Goal: Task Accomplishment & Management: Use online tool/utility

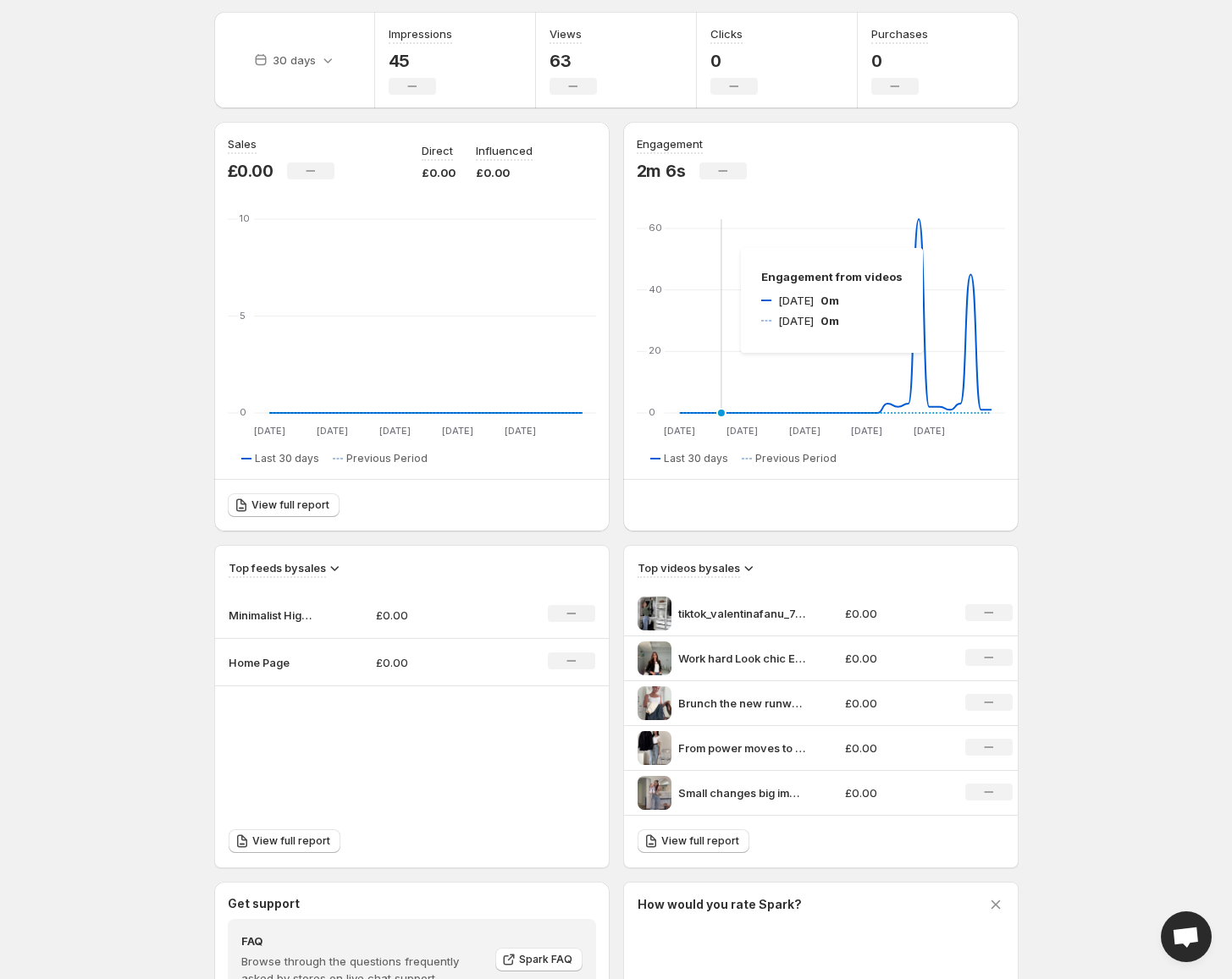
scroll to position [317, 0]
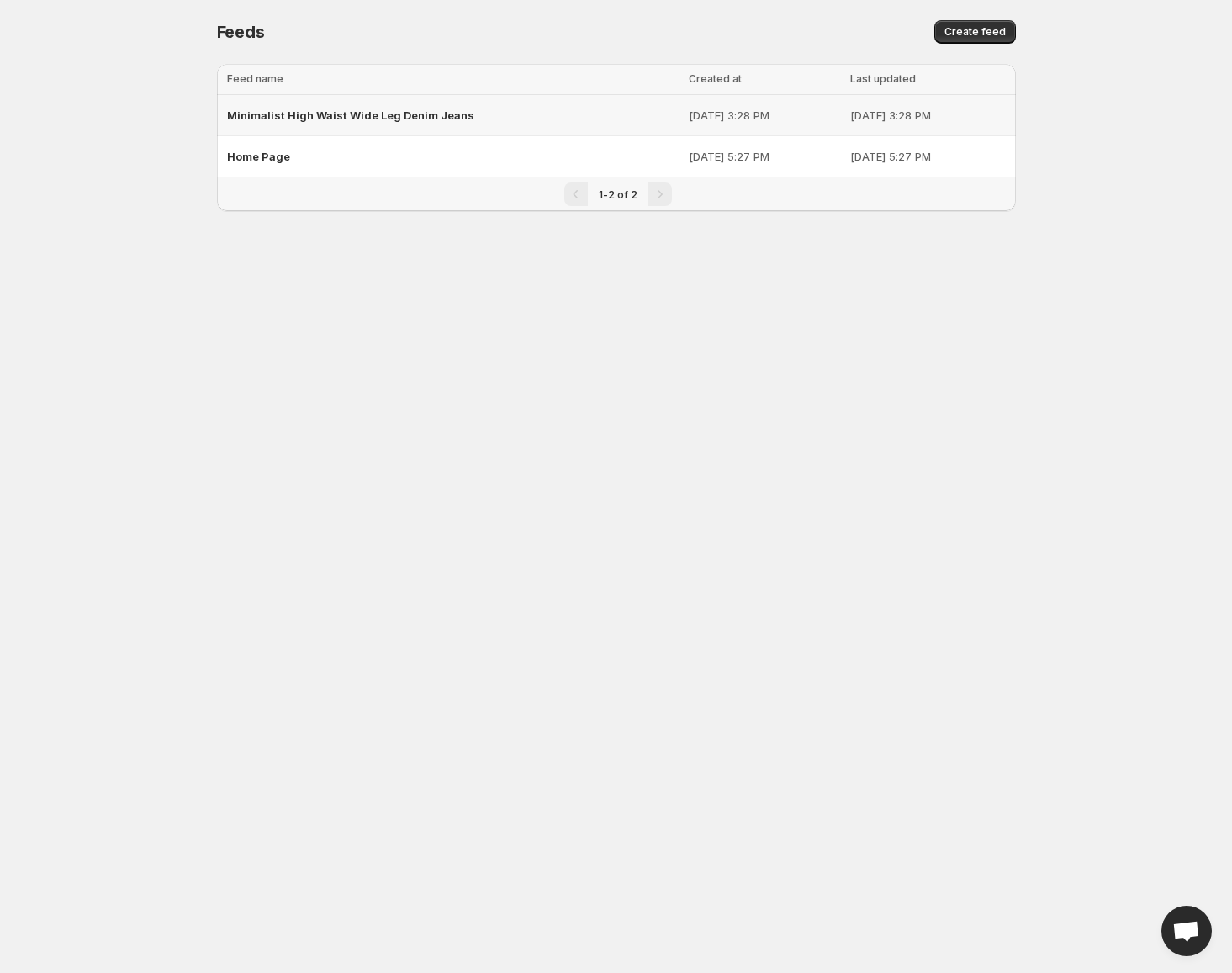
click at [407, 114] on span "Minimalist High Waist Wide Leg Denim Jeans" at bounding box center [350, 116] width 248 height 14
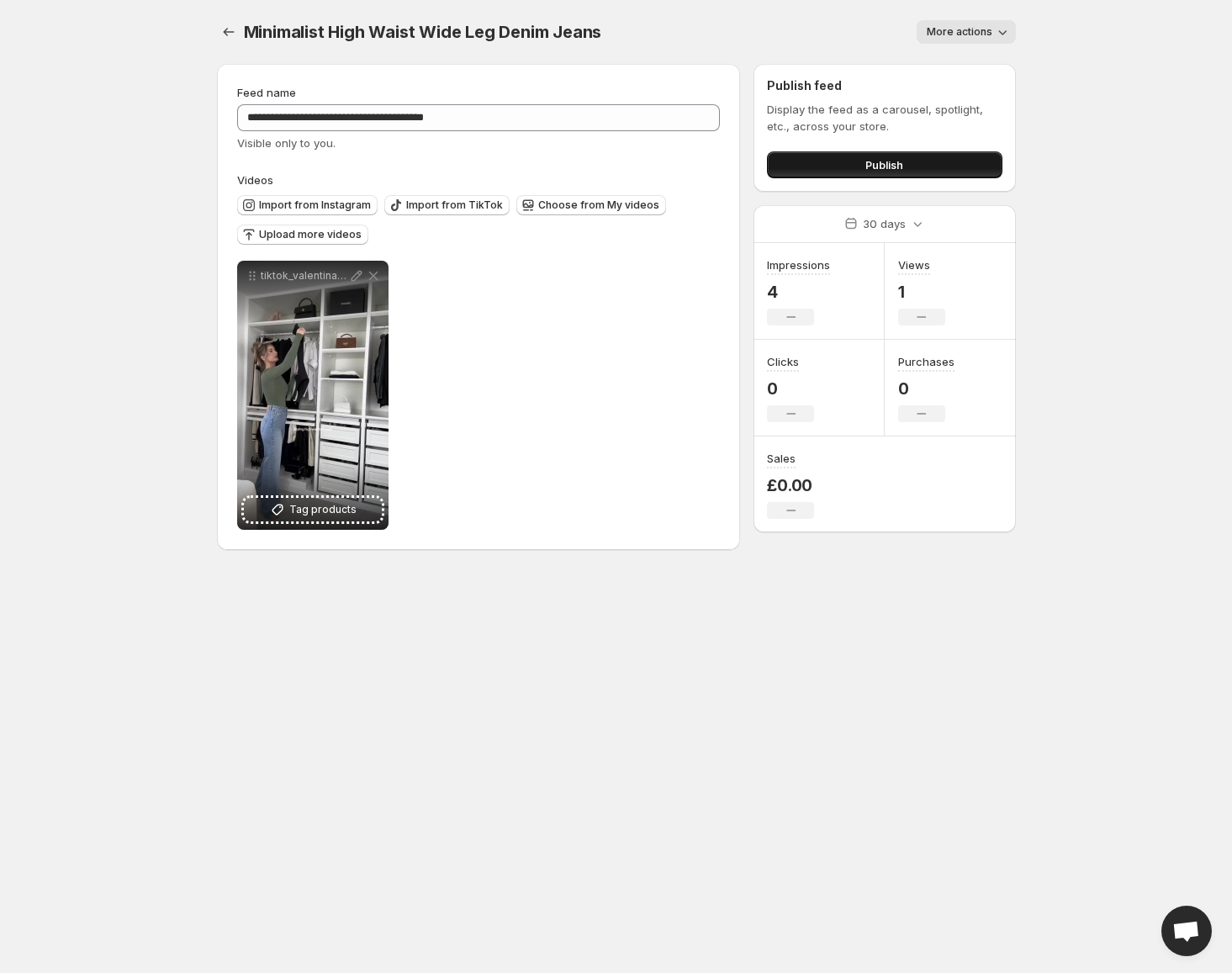
click at [852, 176] on button "Publish" at bounding box center [884, 164] width 235 height 27
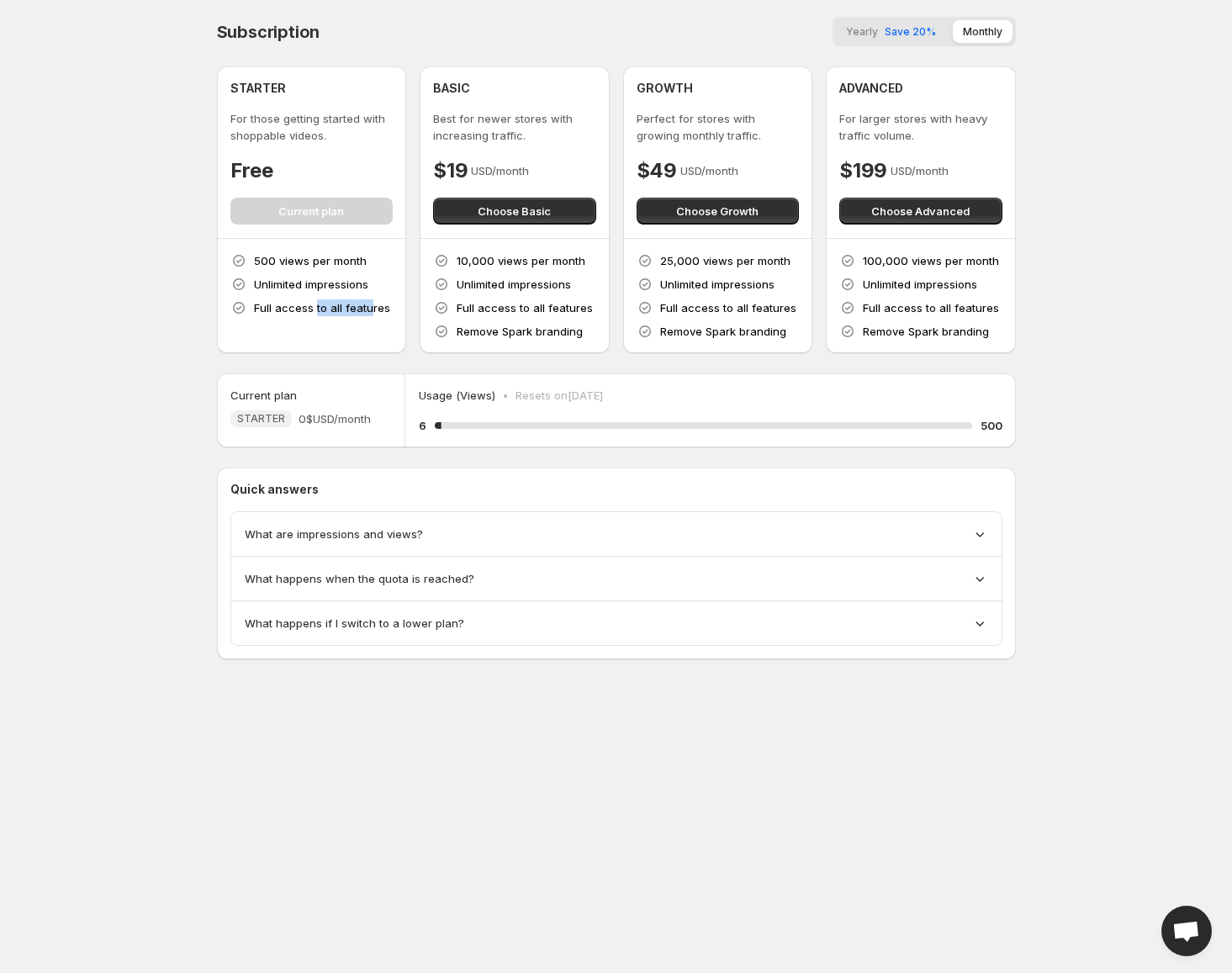
drag, startPoint x: 313, startPoint y: 310, endPoint x: 369, endPoint y: 311, distance: 56.0
click at [369, 311] on p "Full access to all features" at bounding box center [322, 308] width 136 height 17
drag, startPoint x: 277, startPoint y: 285, endPoint x: 380, endPoint y: 290, distance: 103.1
click at [380, 290] on div "500 views per month Unlimited impressions Full access to all features" at bounding box center [312, 284] width 163 height 64
click at [304, 259] on p "500 views per month" at bounding box center [311, 261] width 113 height 17
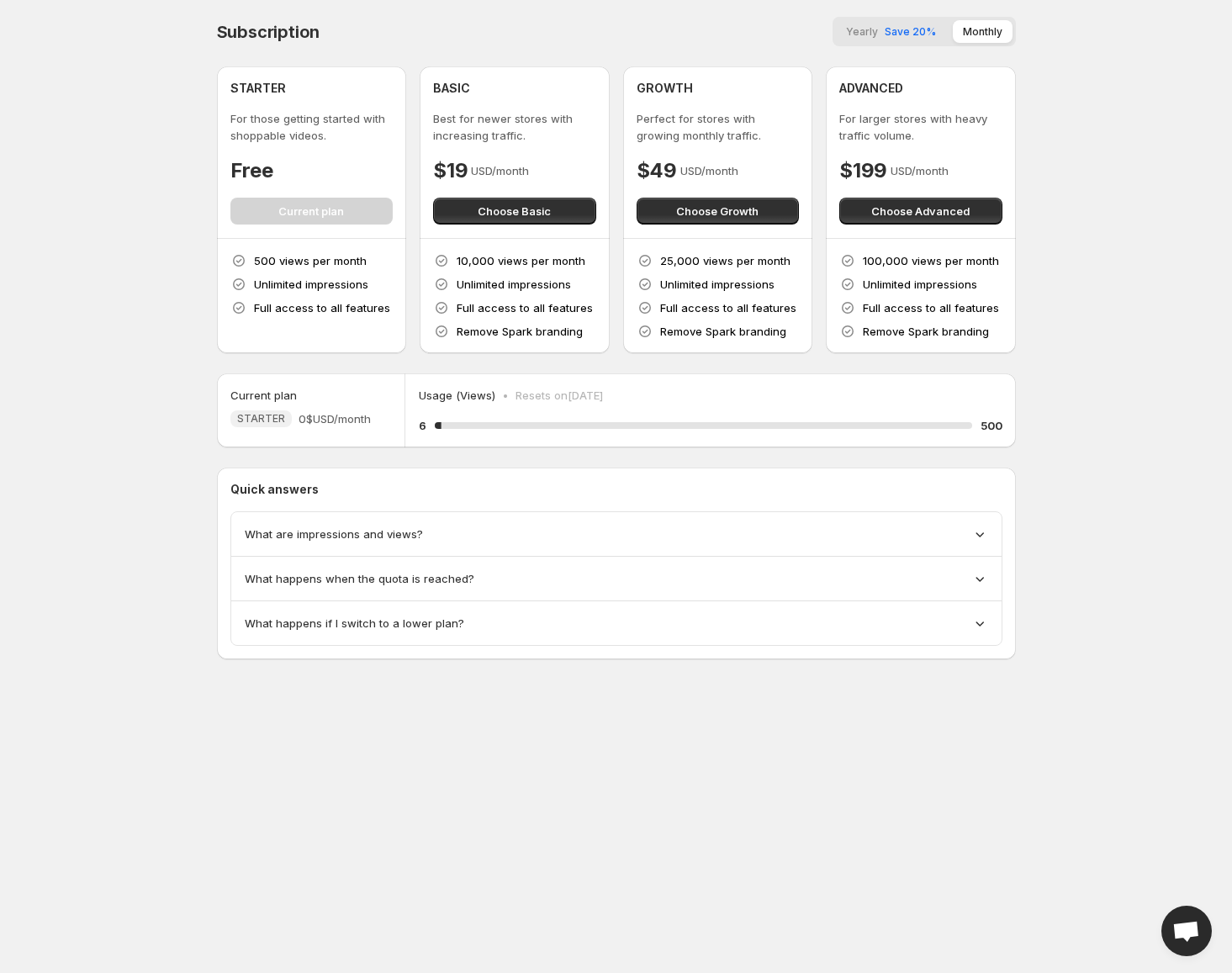
click at [446, 413] on div "Usage (Views) • Resets on [DATE] 6 1.2 % 500" at bounding box center [710, 410] width 583 height 47
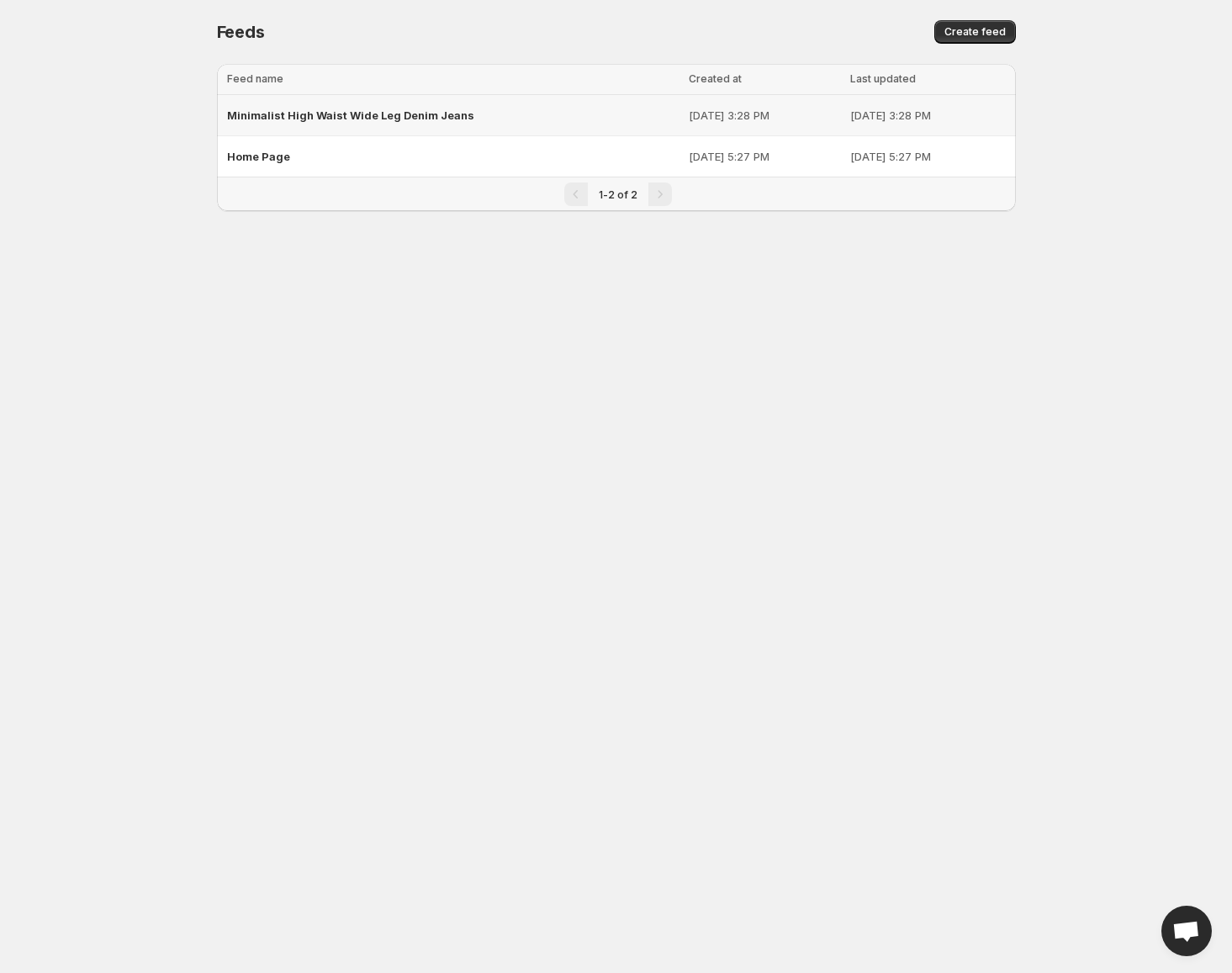
click at [287, 119] on span "Minimalist High Waist Wide Leg Denim Jeans" at bounding box center [350, 116] width 248 height 14
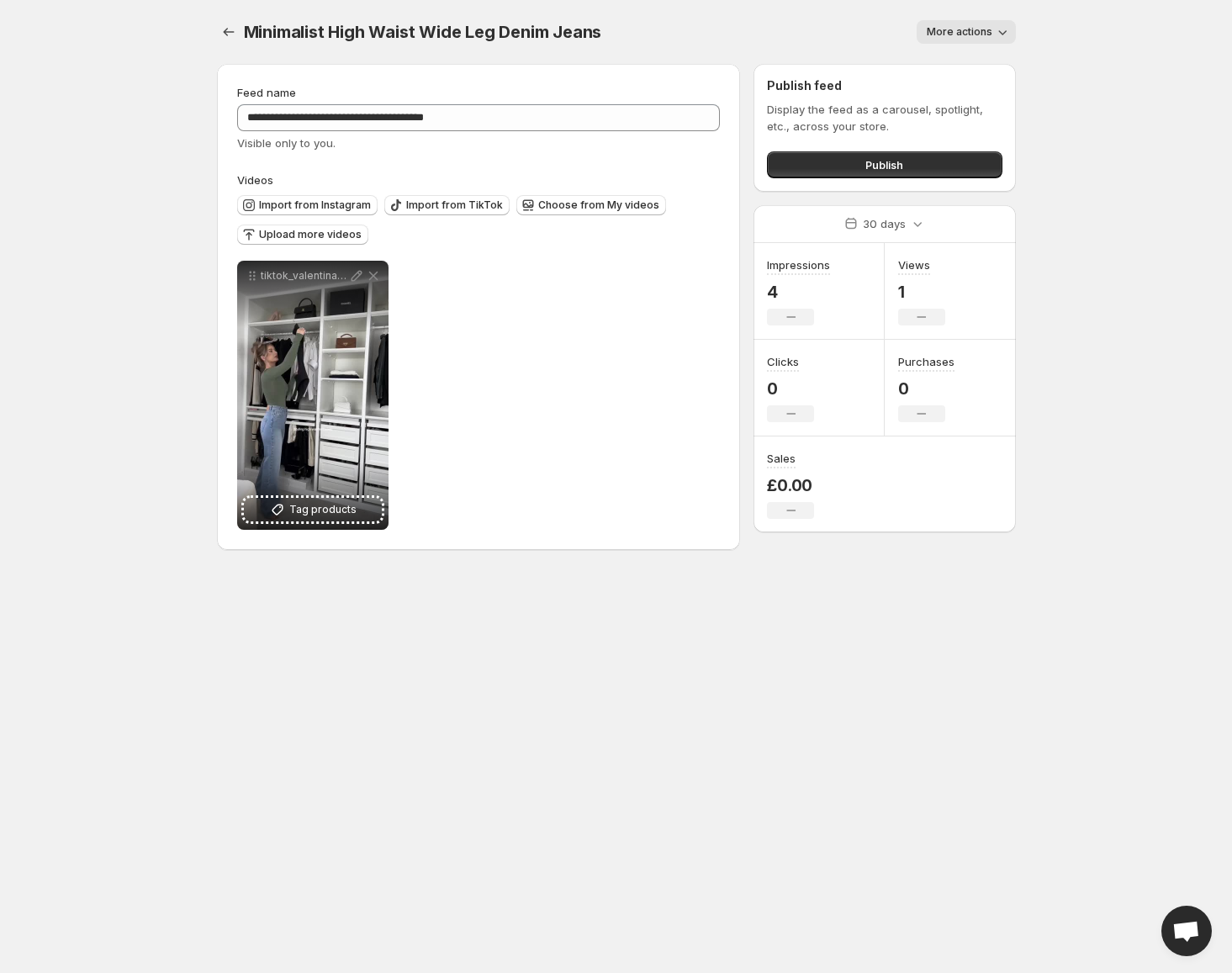
click at [966, 37] on span "More actions" at bounding box center [960, 32] width 66 height 14
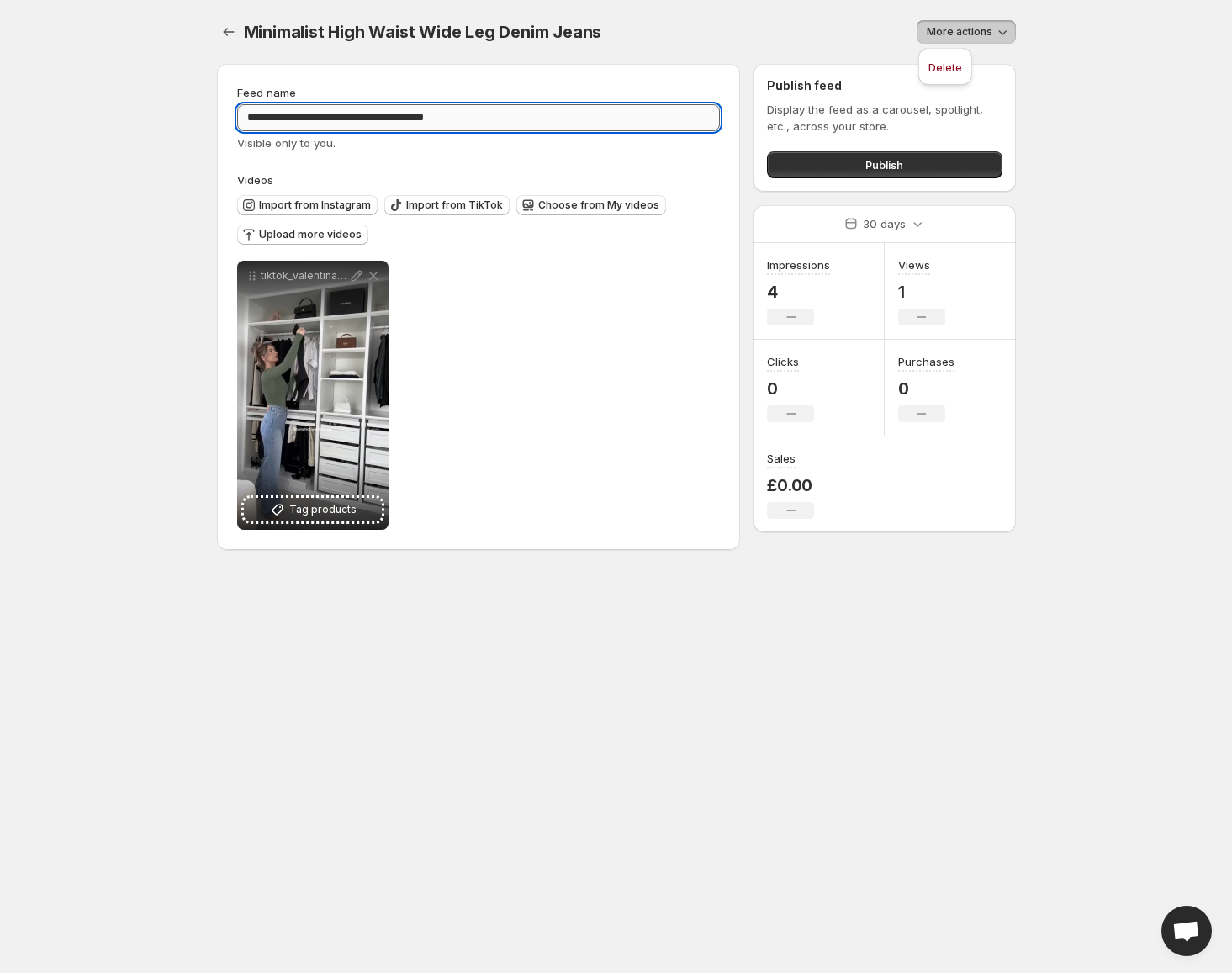
click at [351, 111] on input "**********" at bounding box center [479, 117] width 484 height 27
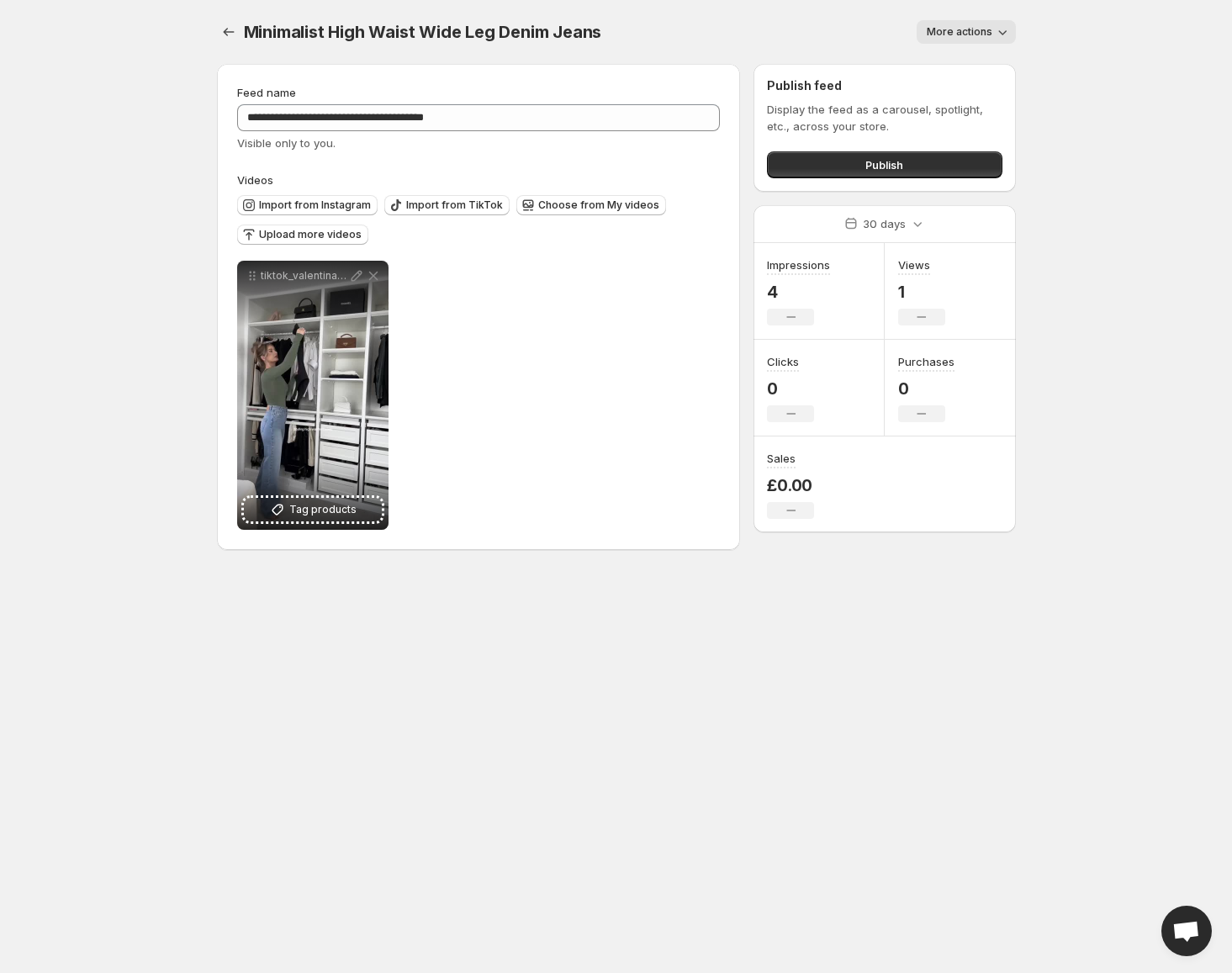
drag, startPoint x: 336, startPoint y: 143, endPoint x: 441, endPoint y: 141, distance: 105.0
click at [336, 144] on div "Visible only to you." at bounding box center [479, 143] width 484 height 17
click at [974, 34] on span "More actions" at bounding box center [960, 32] width 66 height 14
click at [807, 327] on div "Impressions 4 No change" at bounding box center [819, 291] width 131 height 97
click at [784, 314] on div "No change" at bounding box center [790, 317] width 47 height 17
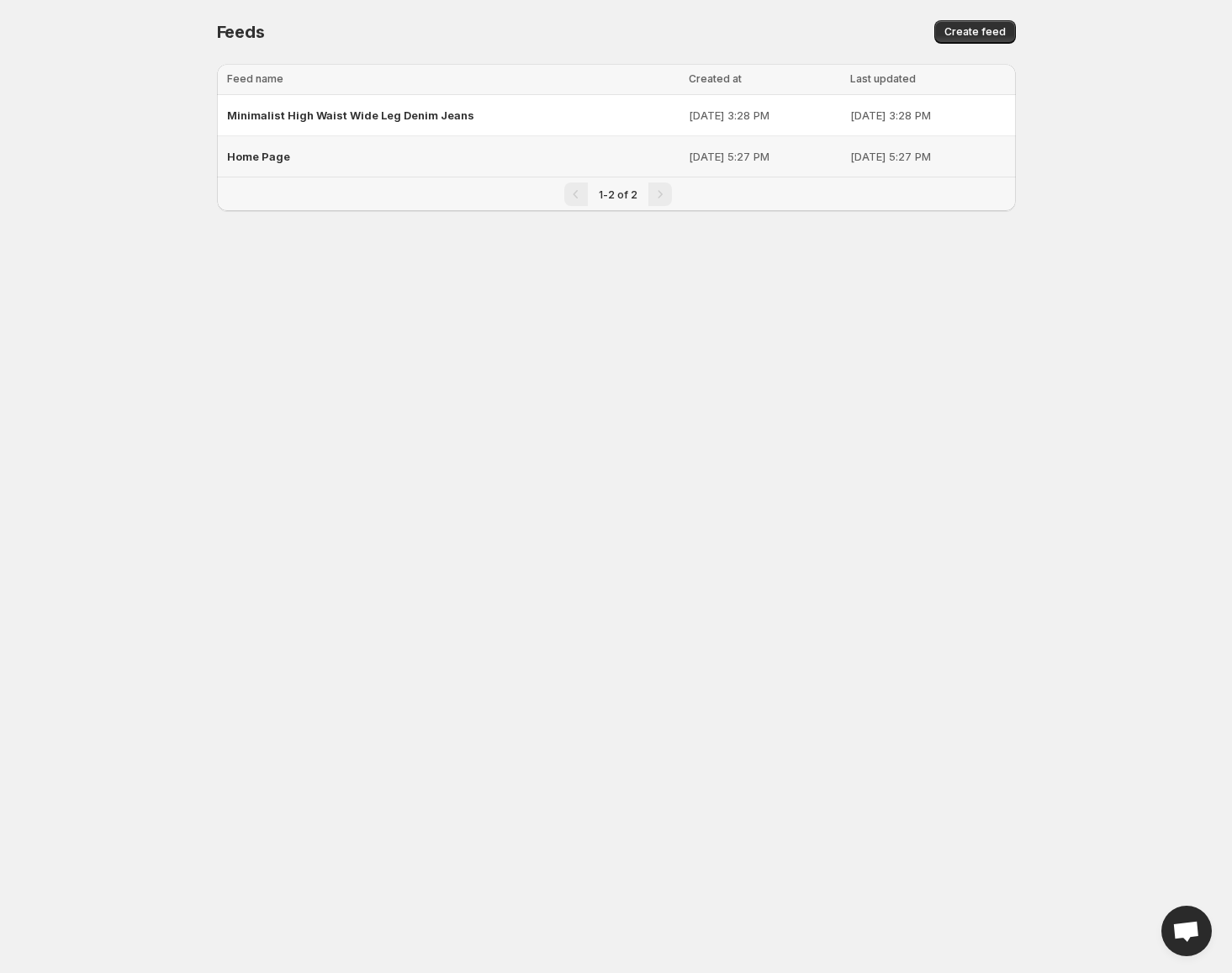
click at [254, 164] on div "Home Page" at bounding box center [452, 156] width 452 height 30
